Goal: Information Seeking & Learning: Learn about a topic

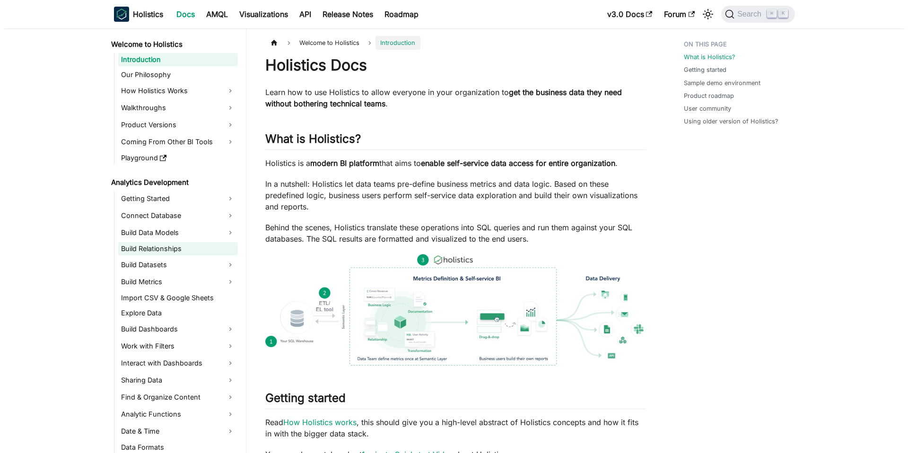
scroll to position [264, 0]
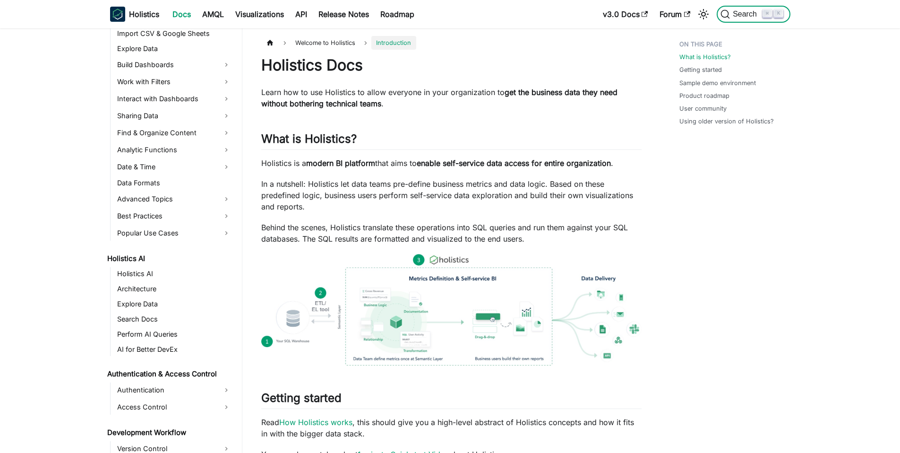
click at [742, 17] on span "Search" at bounding box center [746, 14] width 33 height 9
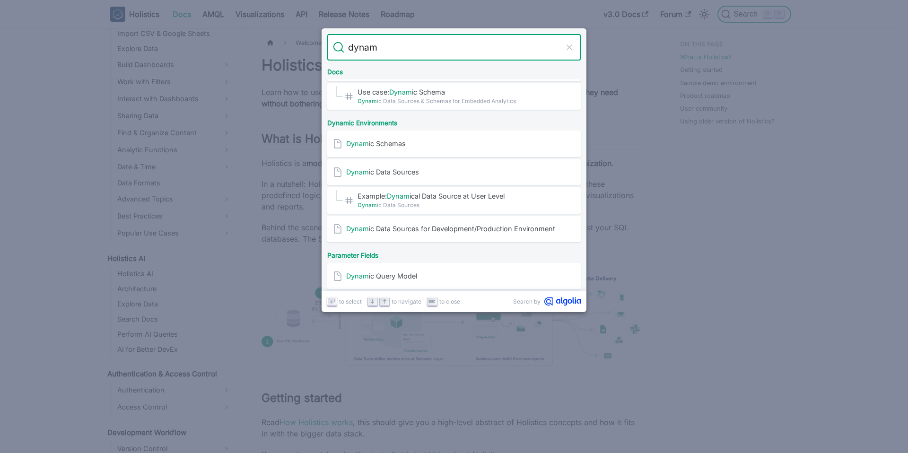
scroll to position [129, 0]
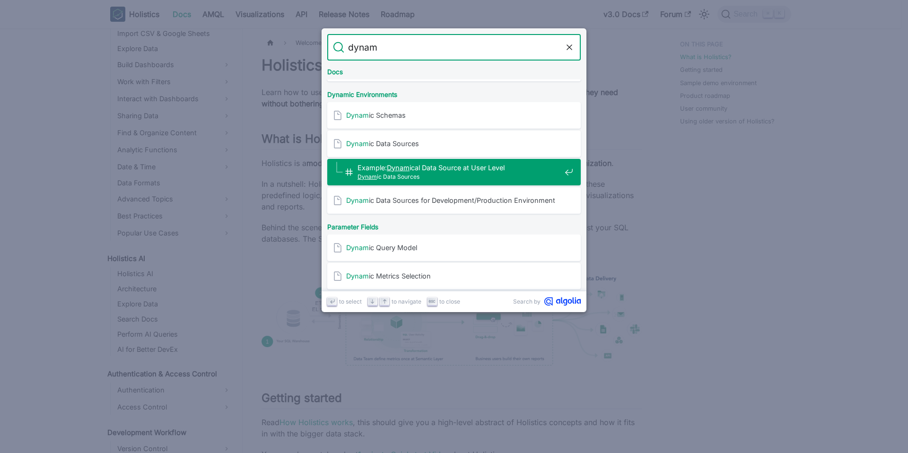
click at [408, 49] on input "dynam" at bounding box center [453, 47] width 219 height 26
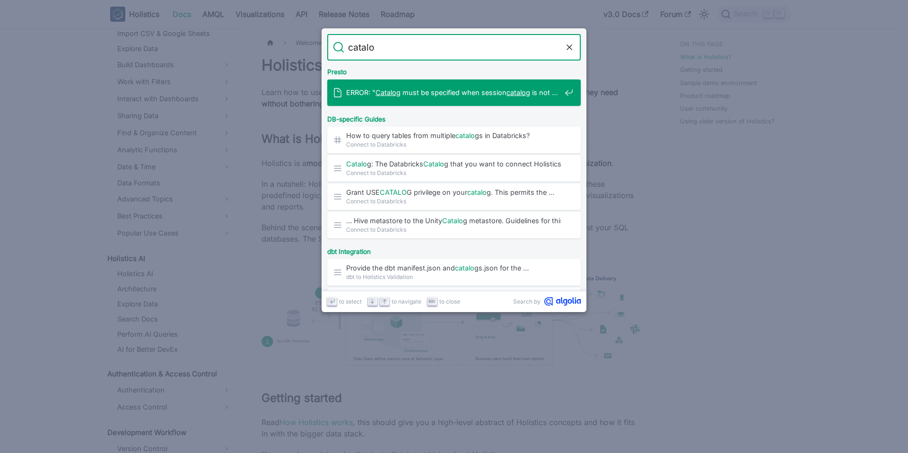
type input "catalog"
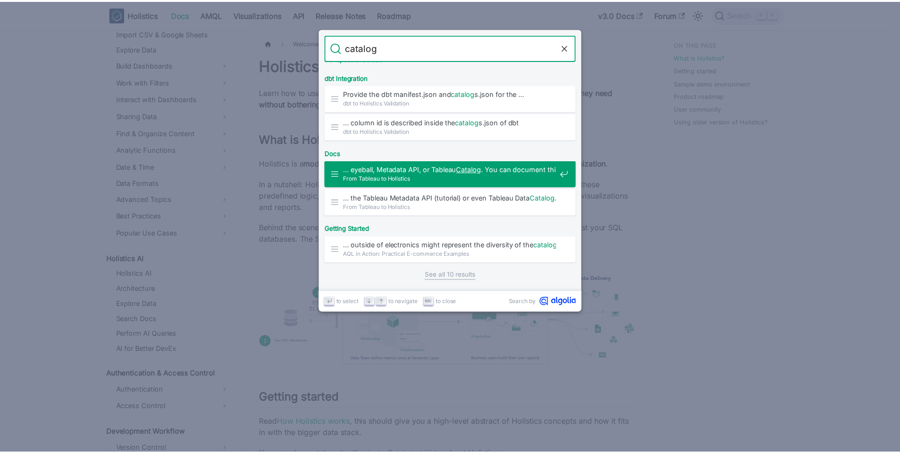
scroll to position [173, 0]
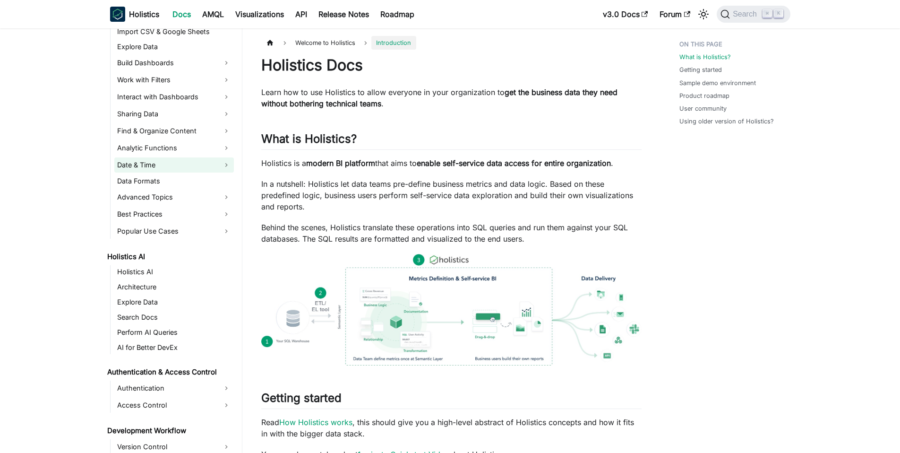
click at [182, 171] on link "Date & Time" at bounding box center [174, 164] width 120 height 15
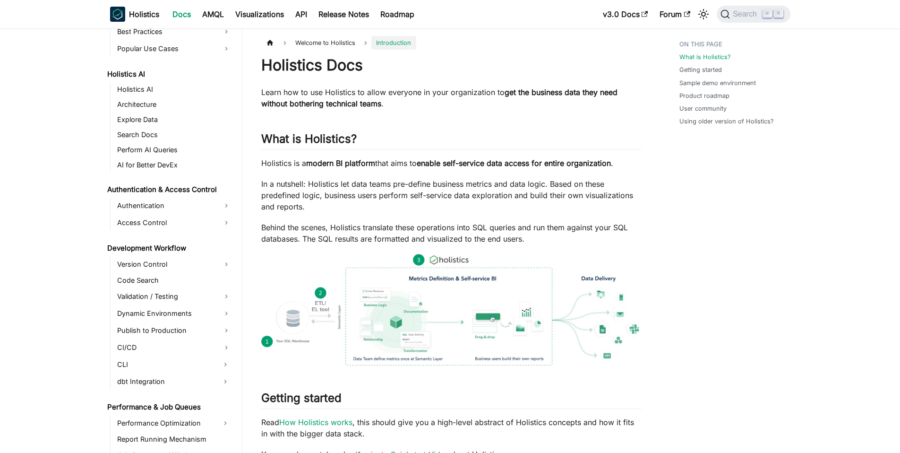
scroll to position [541, 0]
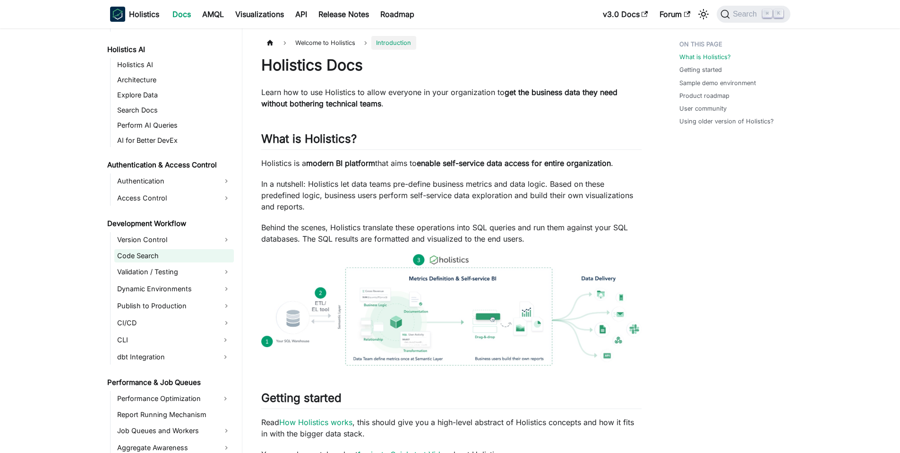
click at [176, 253] on link "Code Search" at bounding box center [174, 255] width 120 height 13
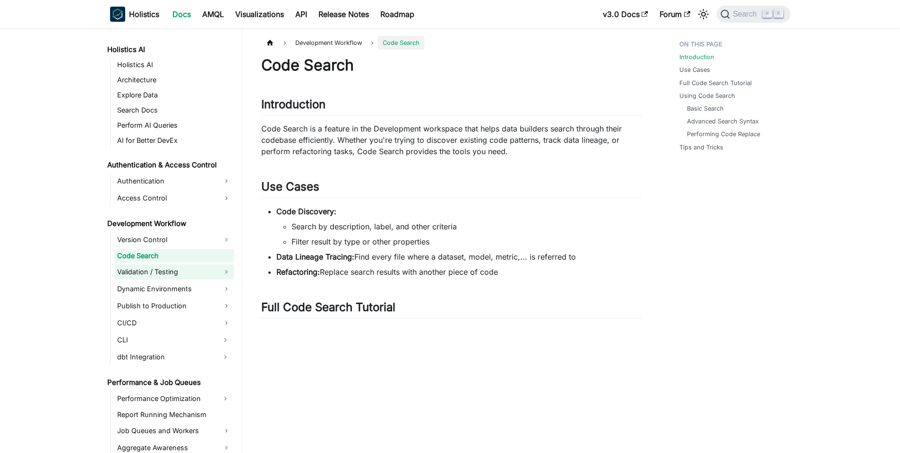
click at [178, 270] on link "Validation / Testing" at bounding box center [174, 271] width 120 height 15
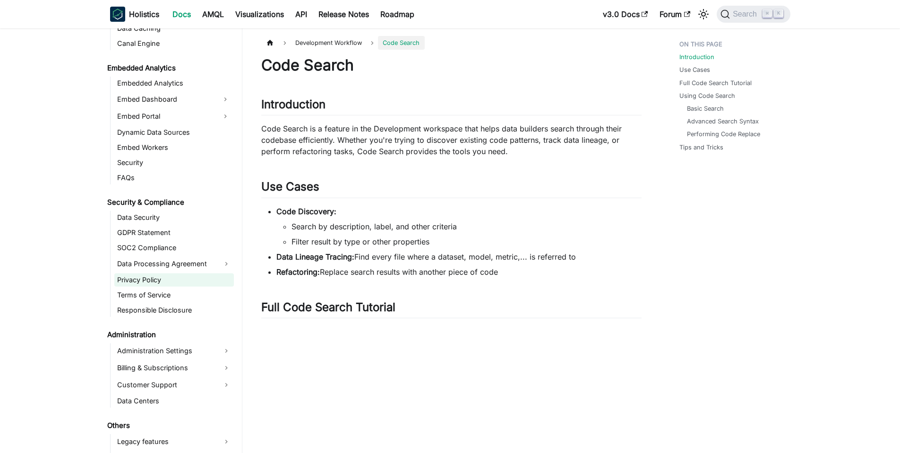
scroll to position [1024, 0]
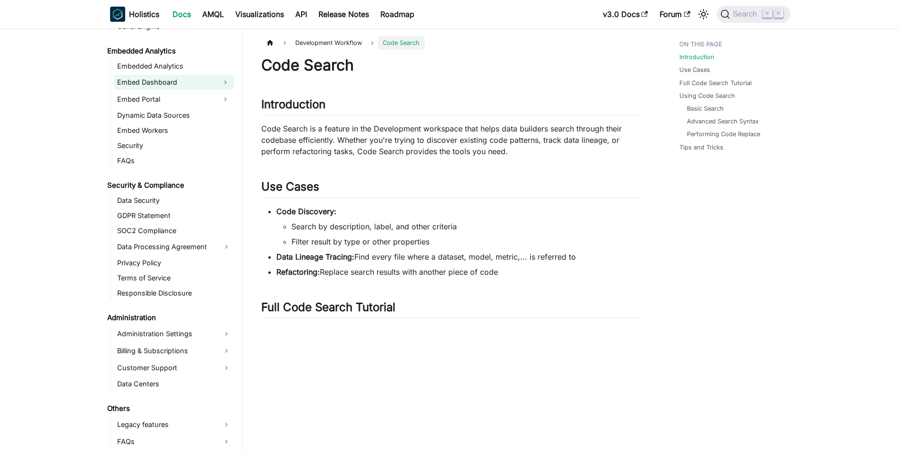
click at [178, 83] on link "Embed Dashboard" at bounding box center [165, 82] width 103 height 15
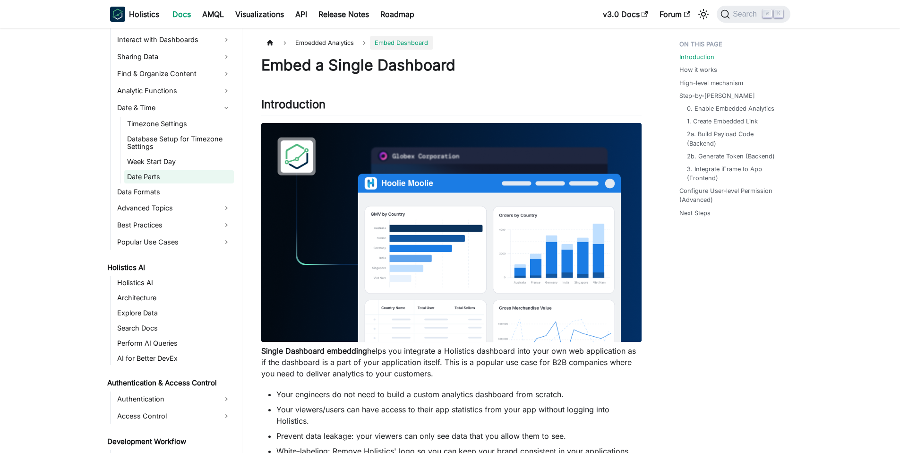
click at [176, 170] on link "Date Parts" at bounding box center [179, 176] width 110 height 13
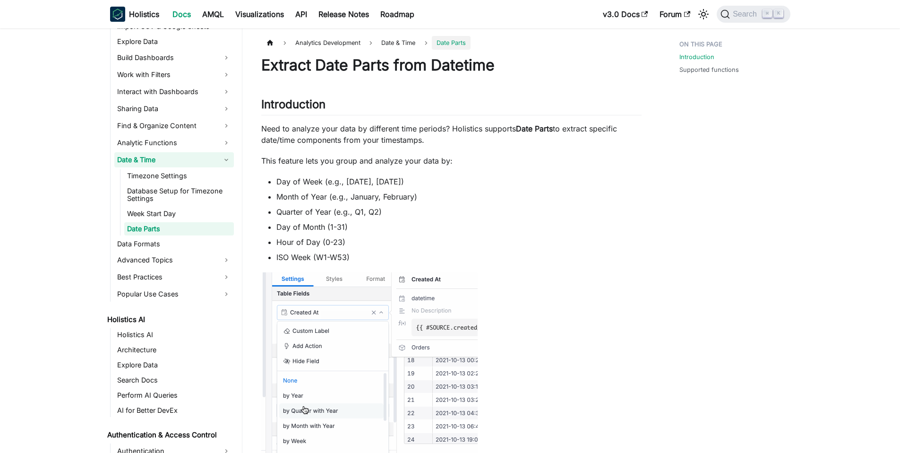
click at [178, 164] on link "Date & Time" at bounding box center [174, 159] width 120 height 15
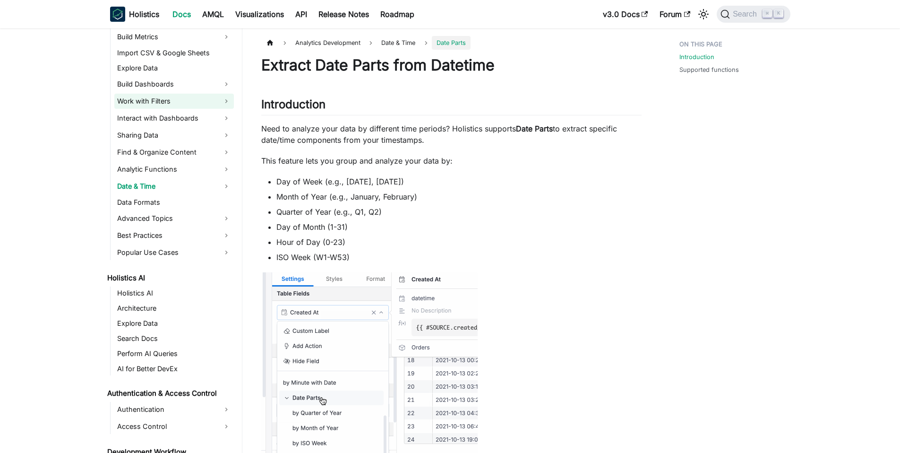
scroll to position [244, 0]
click at [188, 85] on link "Build Dashboards" at bounding box center [174, 85] width 120 height 15
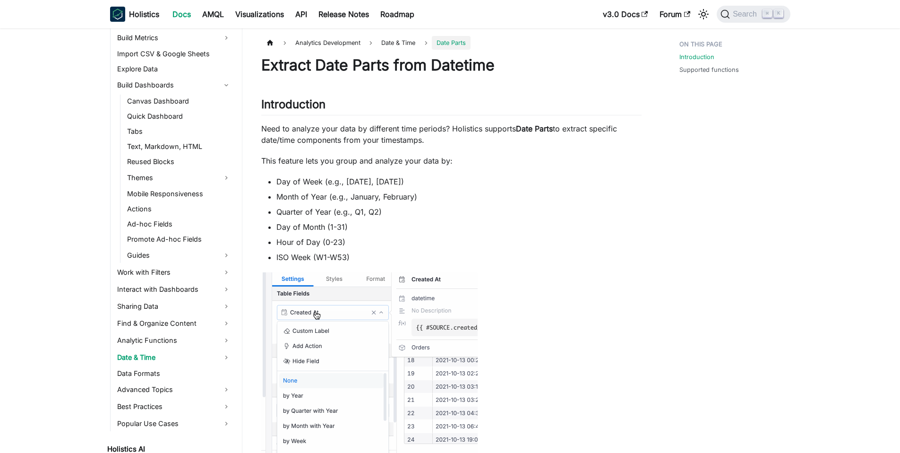
click at [165, 247] on ul "Canvas Dashboard Quick Dashboard Tabs Text, Markdown, HTML Reused Blocks Themes…" at bounding box center [177, 179] width 114 height 168
click at [165, 249] on link "Guides" at bounding box center [179, 255] width 110 height 15
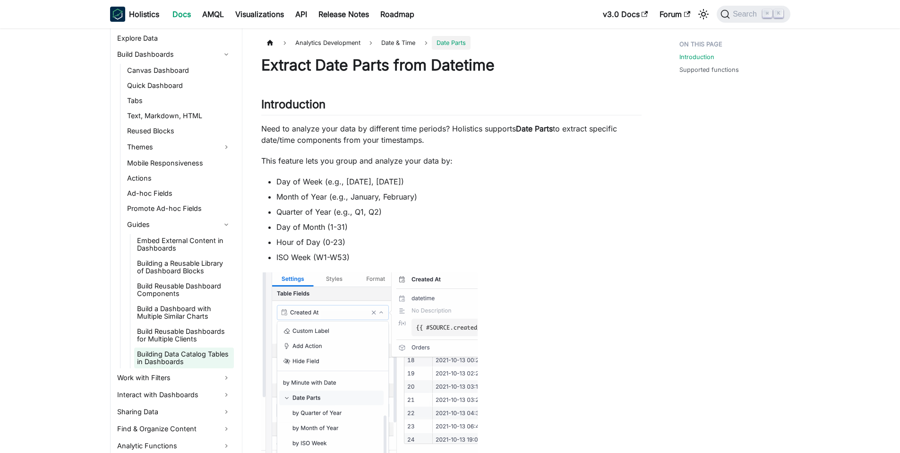
click at [181, 352] on link "Building Data Catalog Tables in Dashboards" at bounding box center [184, 357] width 100 height 21
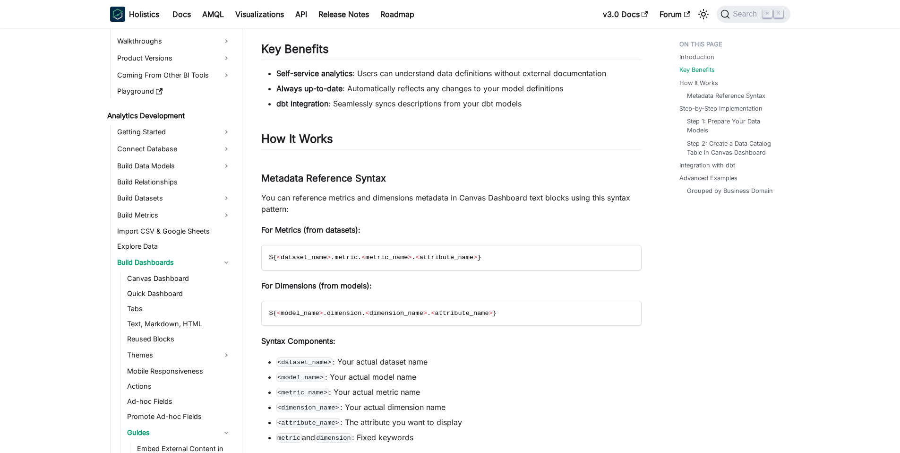
scroll to position [444, 0]
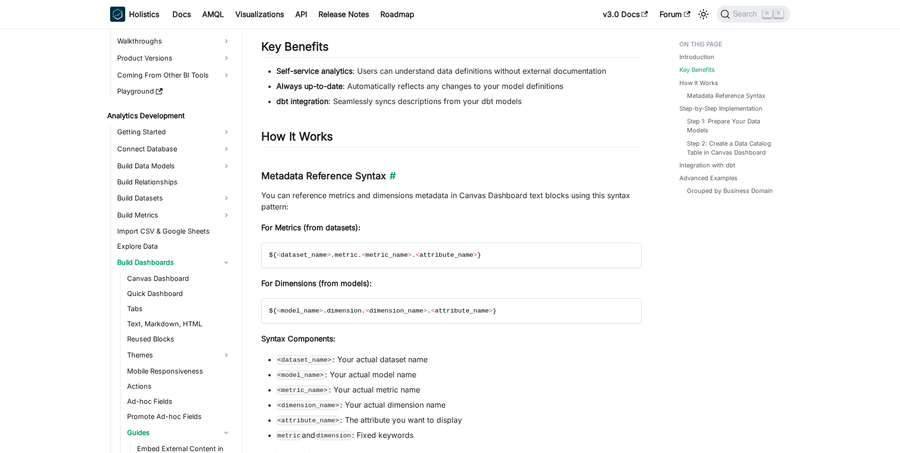
click at [441, 170] on h3 "Metadata Reference Syntax ​" at bounding box center [451, 176] width 380 height 12
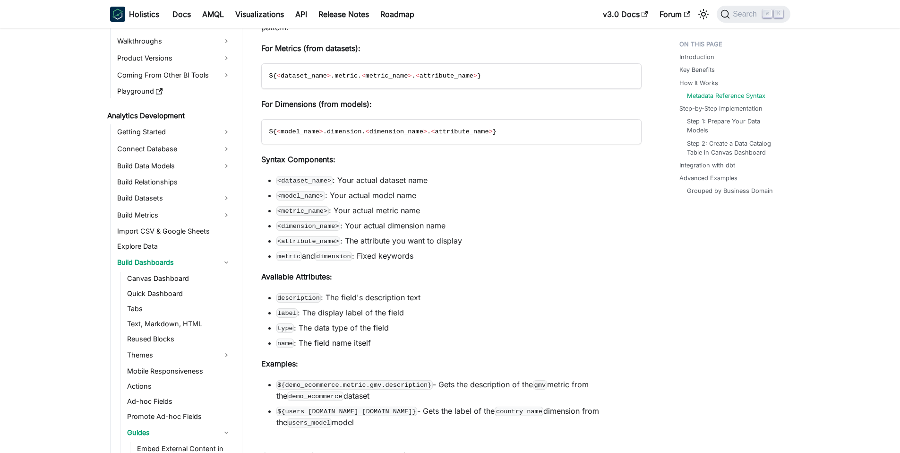
scroll to position [67, 0]
